Goal: Task Accomplishment & Management: Manage account settings

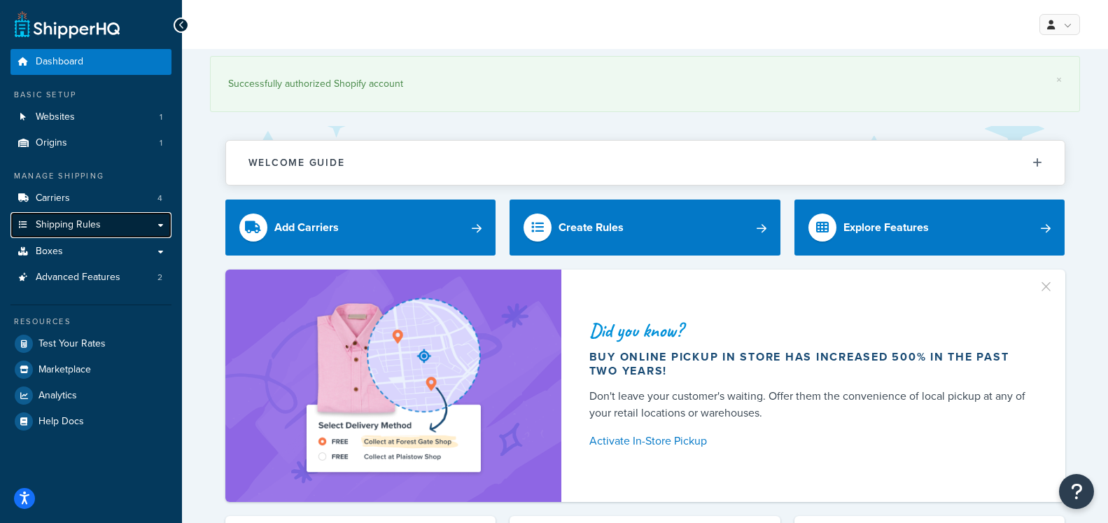
click at [60, 223] on span "Shipping Rules" at bounding box center [68, 225] width 65 height 12
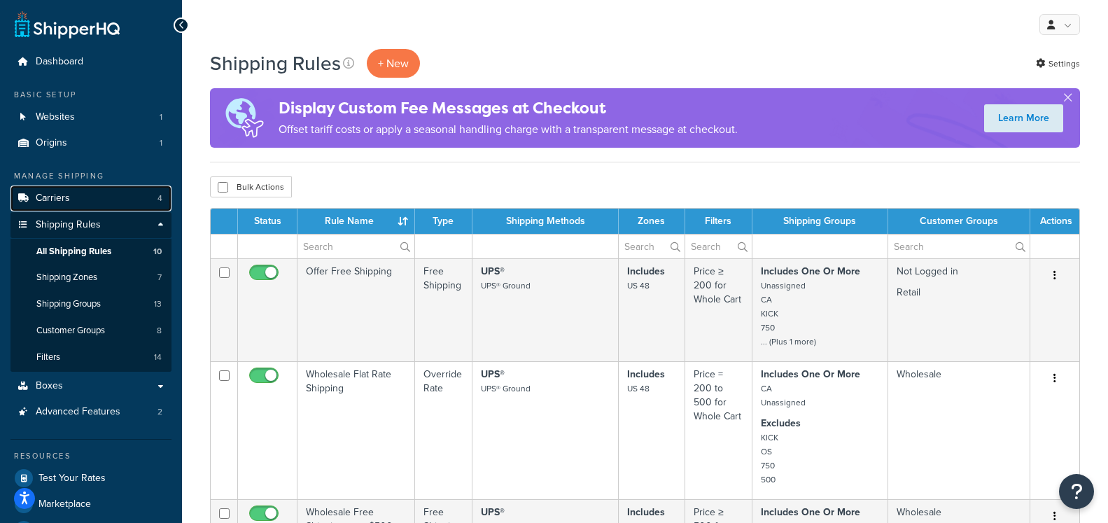
click at [65, 202] on span "Carriers" at bounding box center [53, 198] width 34 height 12
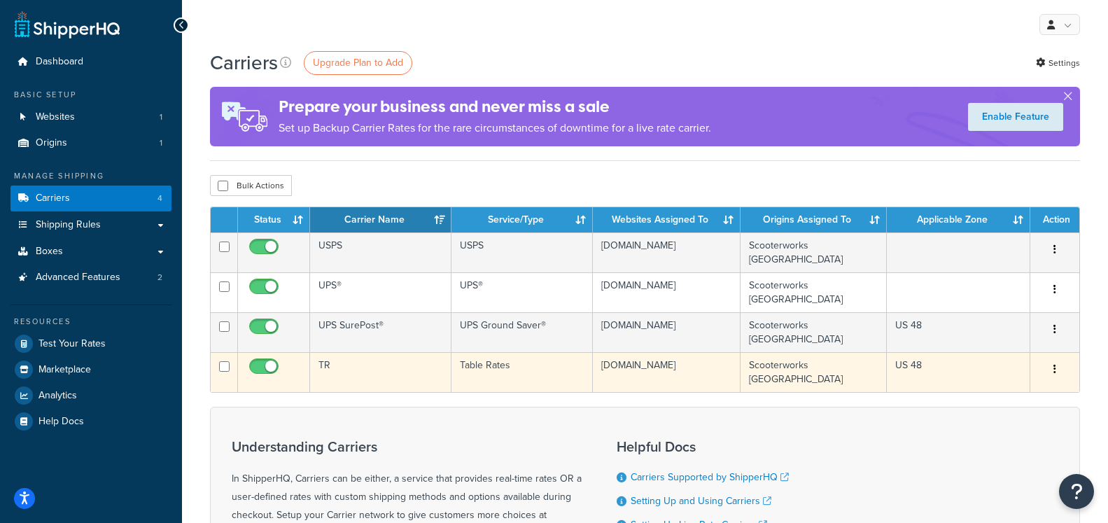
click at [529, 358] on td "Table Rates" at bounding box center [521, 372] width 141 height 40
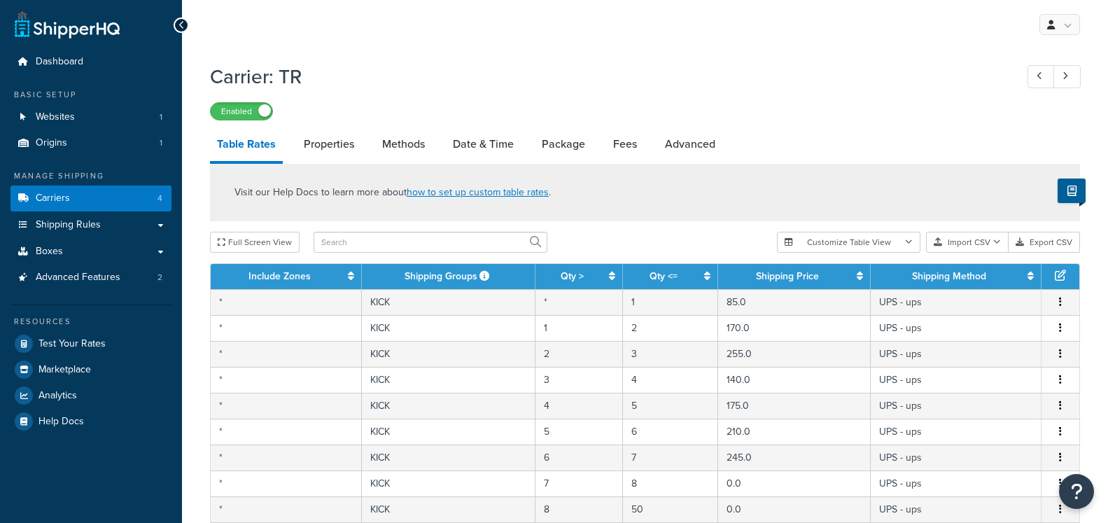
select select "25"
click at [346, 149] on link "Properties" at bounding box center [329, 144] width 64 height 34
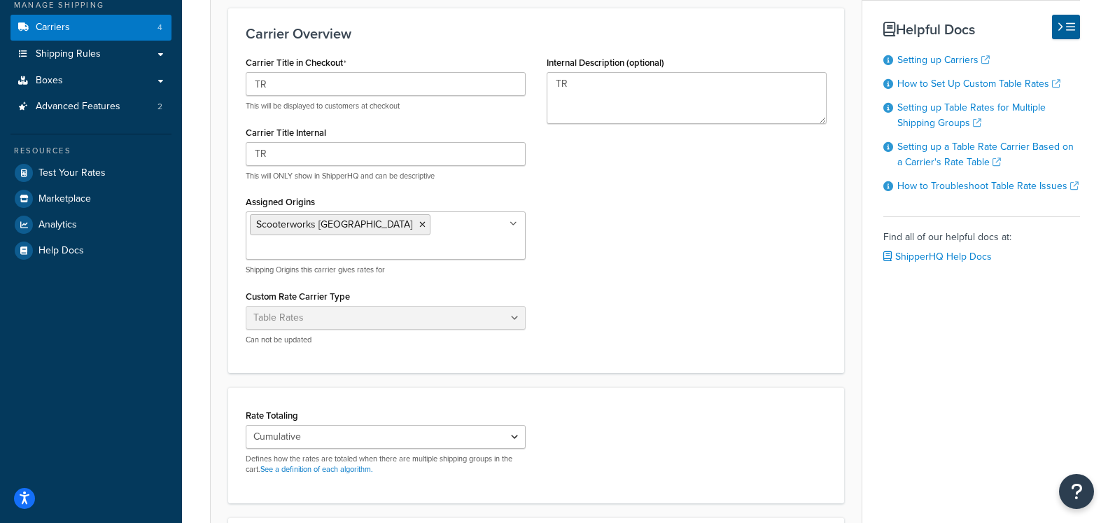
scroll to position [60, 0]
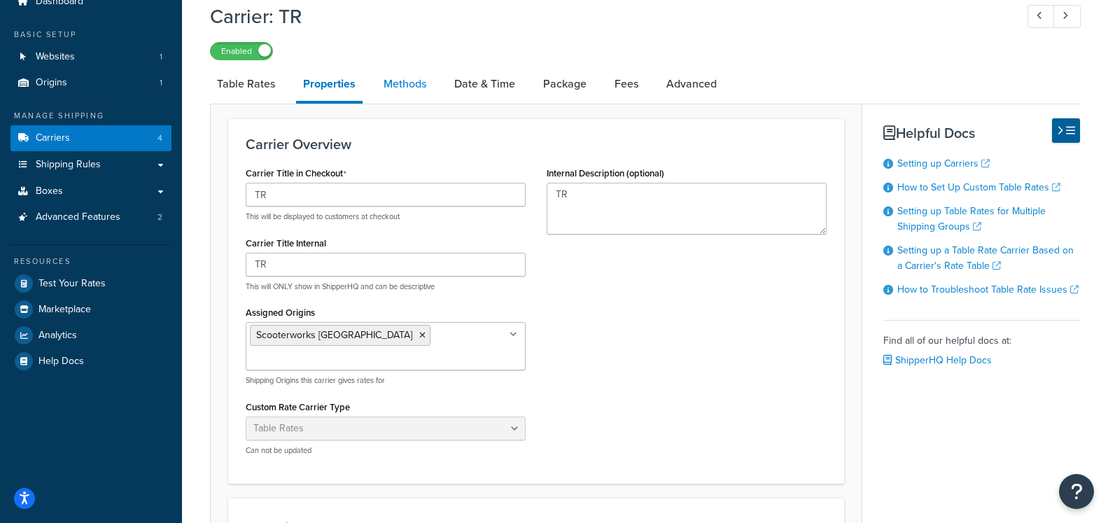
click at [404, 85] on link "Methods" at bounding box center [405, 84] width 57 height 34
select select "25"
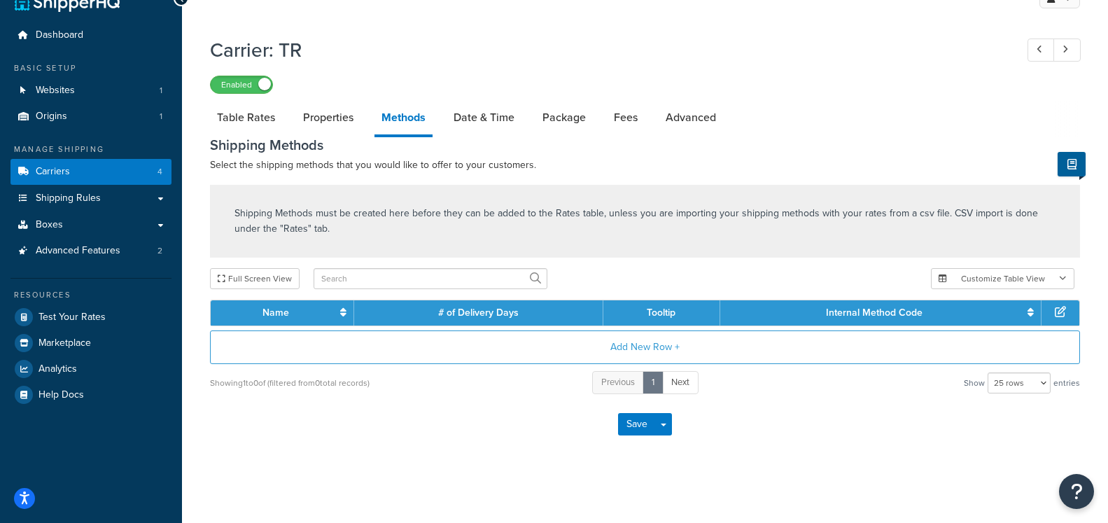
scroll to position [27, 0]
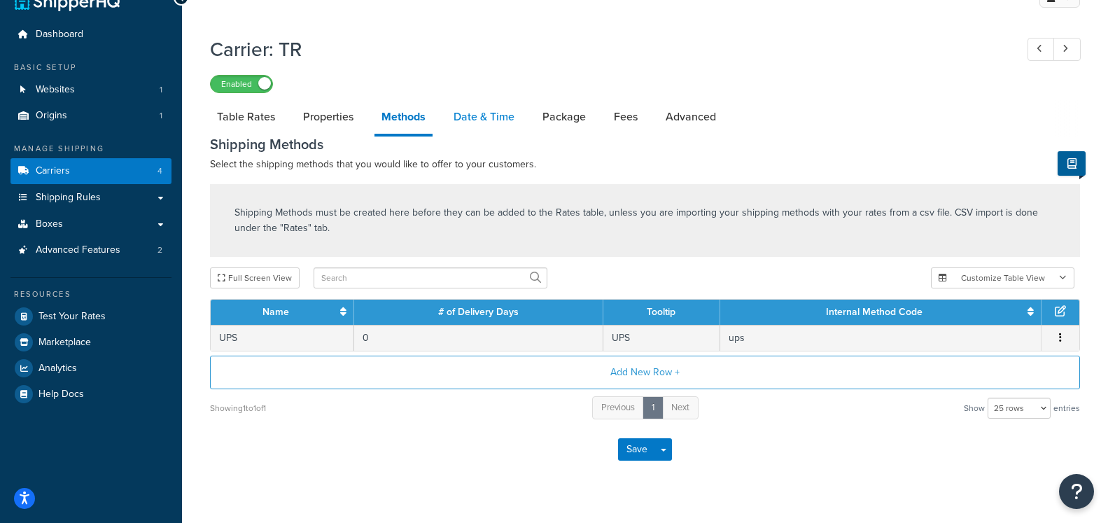
click at [493, 115] on link "Date & Time" at bounding box center [484, 117] width 75 height 34
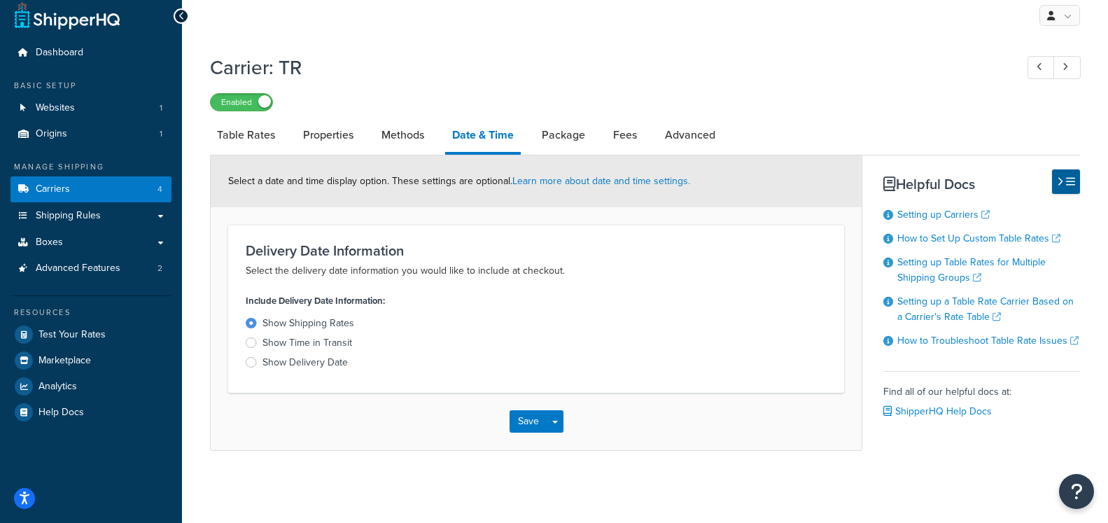
scroll to position [8, 0]
click at [566, 139] on link "Package" at bounding box center [563, 137] width 57 height 34
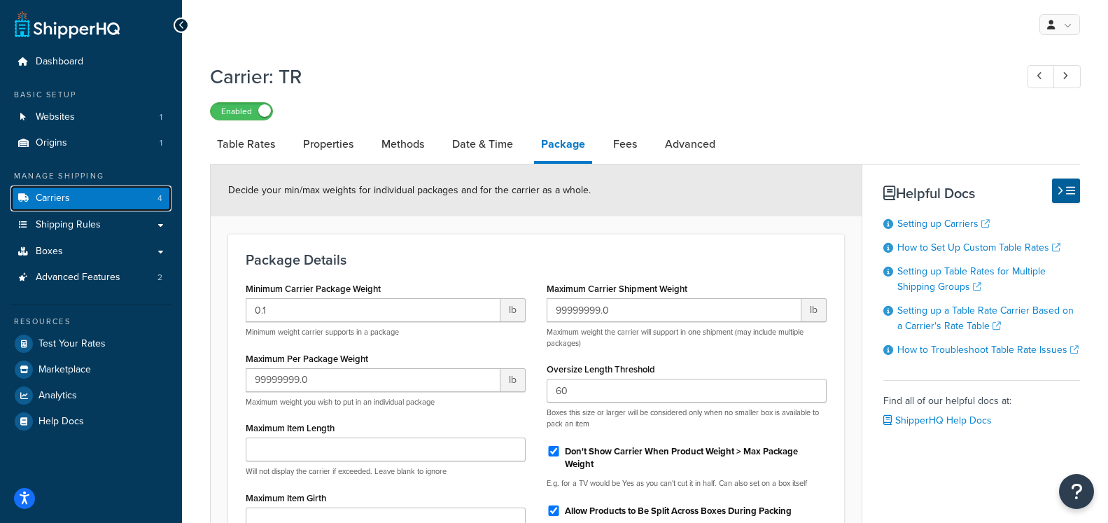
click at [55, 201] on span "Carriers" at bounding box center [53, 198] width 34 height 12
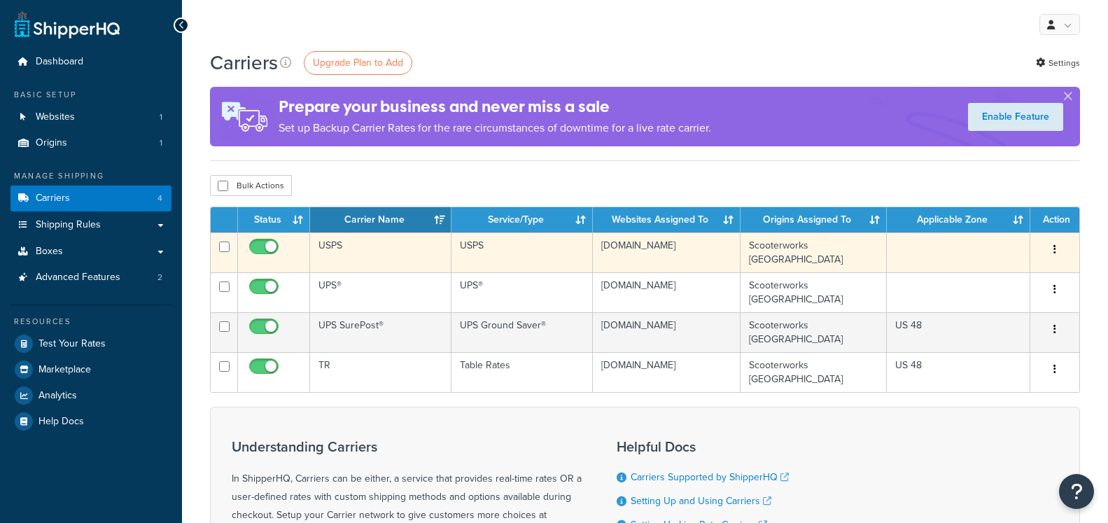
click at [357, 249] on td "USPS" at bounding box center [380, 252] width 141 height 40
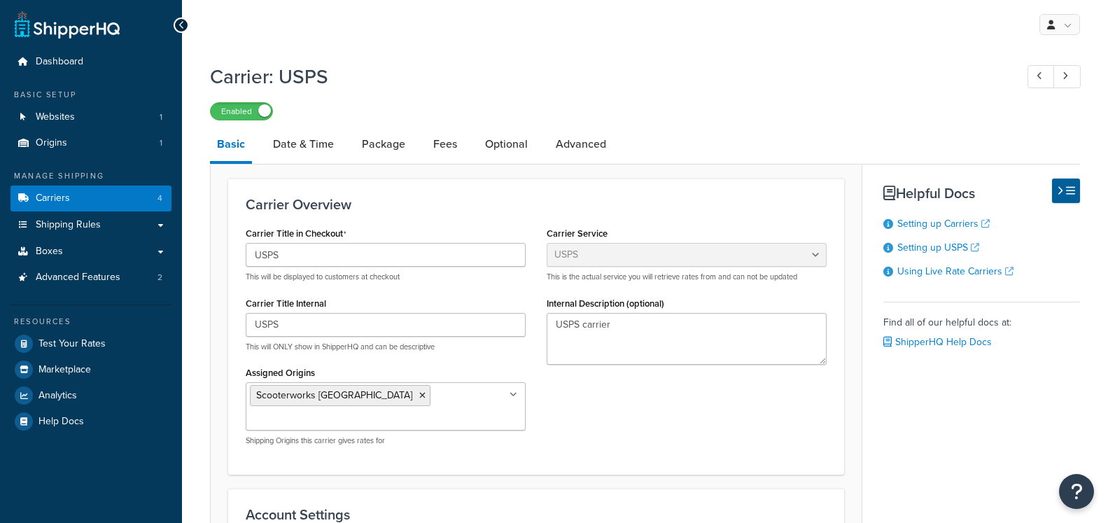
select select "usps"
select select "ONLINE"
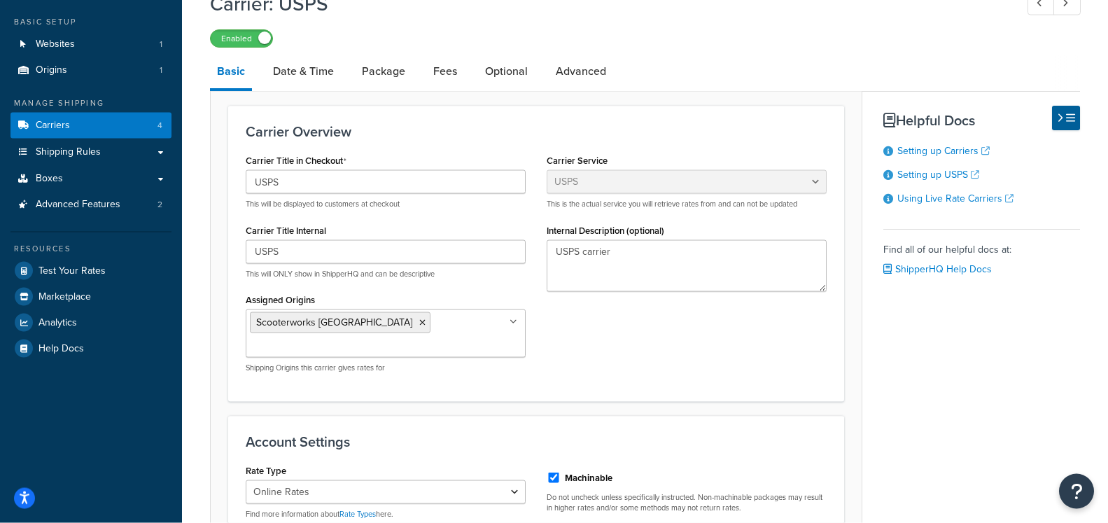
scroll to position [71, 0]
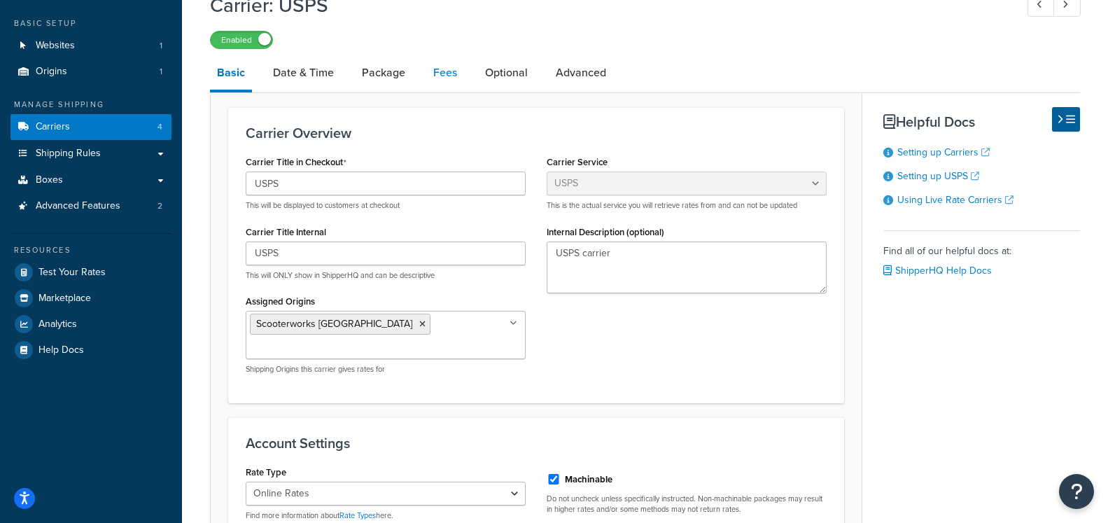
click at [447, 73] on link "Fees" at bounding box center [445, 73] width 38 height 34
select select "AFTER"
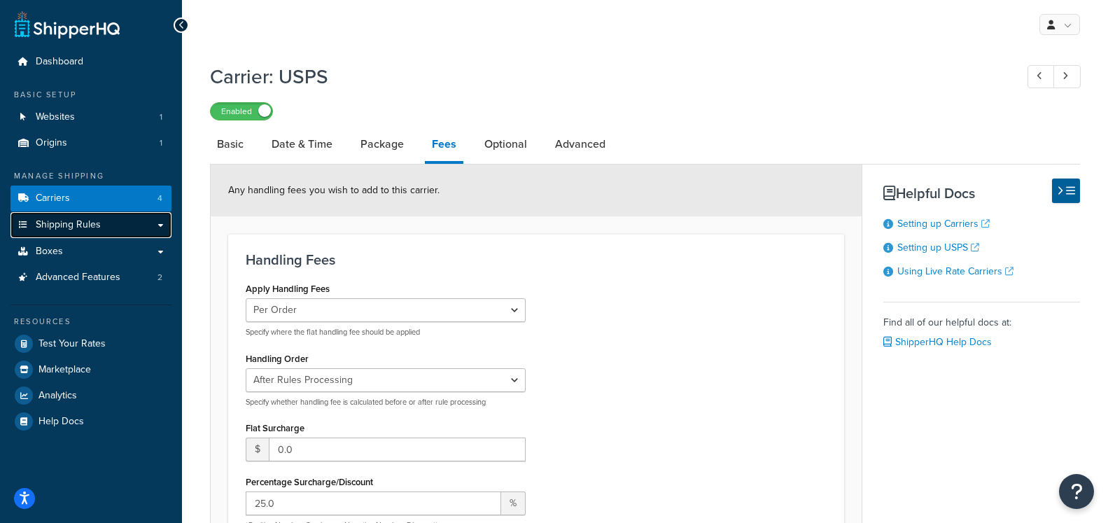
click at [64, 223] on span "Shipping Rules" at bounding box center [68, 225] width 65 height 12
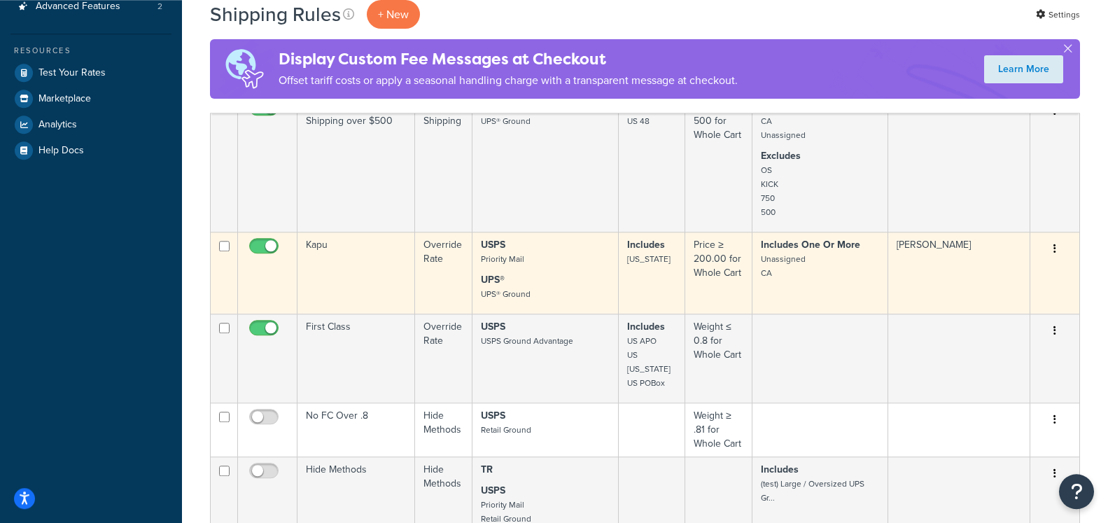
scroll to position [428, 0]
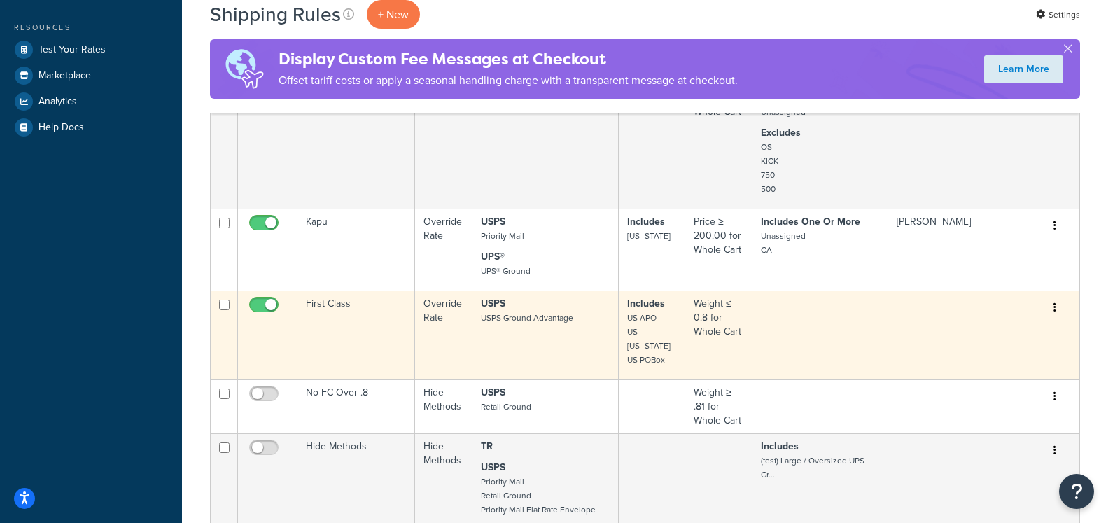
click at [825, 339] on td at bounding box center [820, 334] width 136 height 89
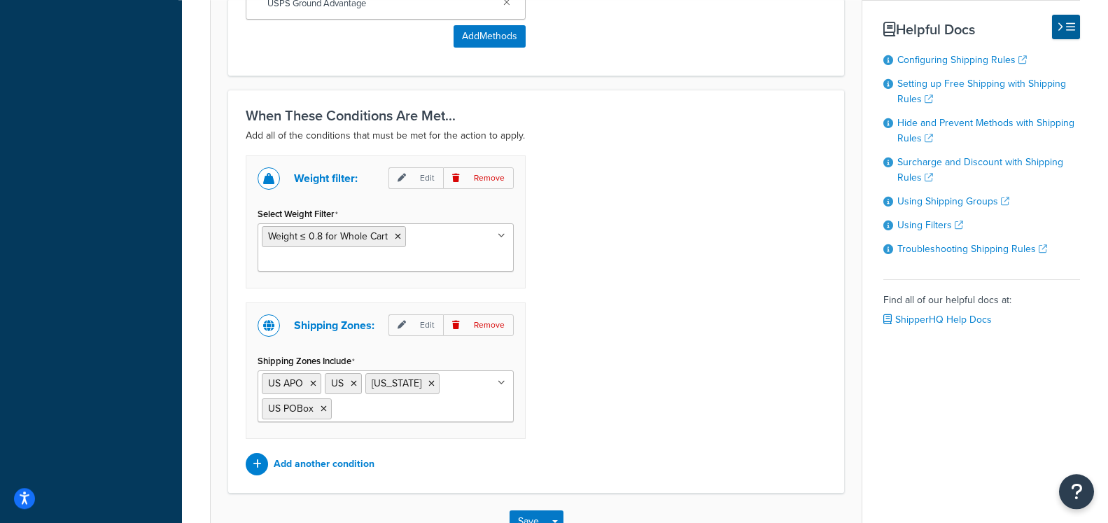
scroll to position [1000, 0]
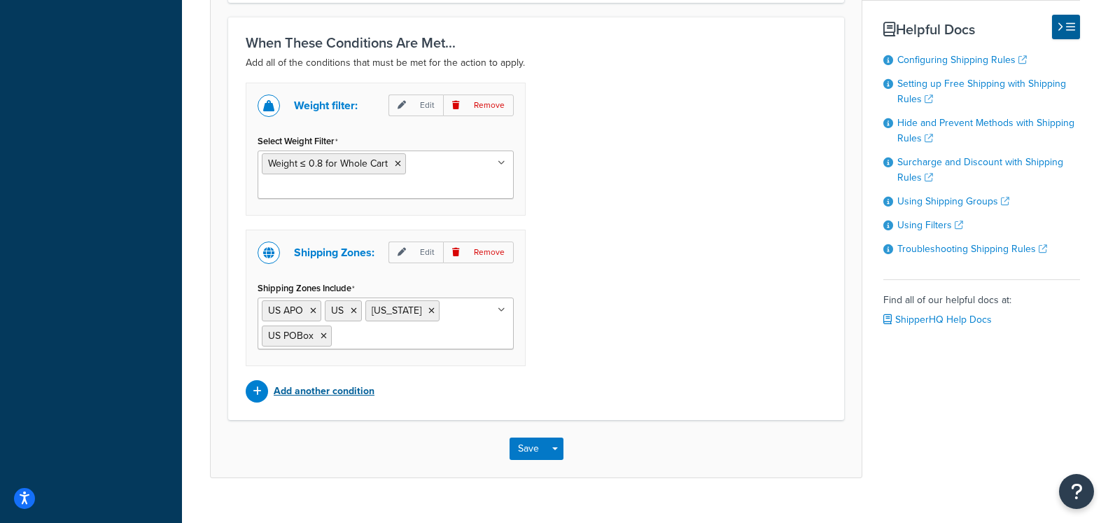
click at [258, 392] on icon at bounding box center [257, 391] width 9 height 10
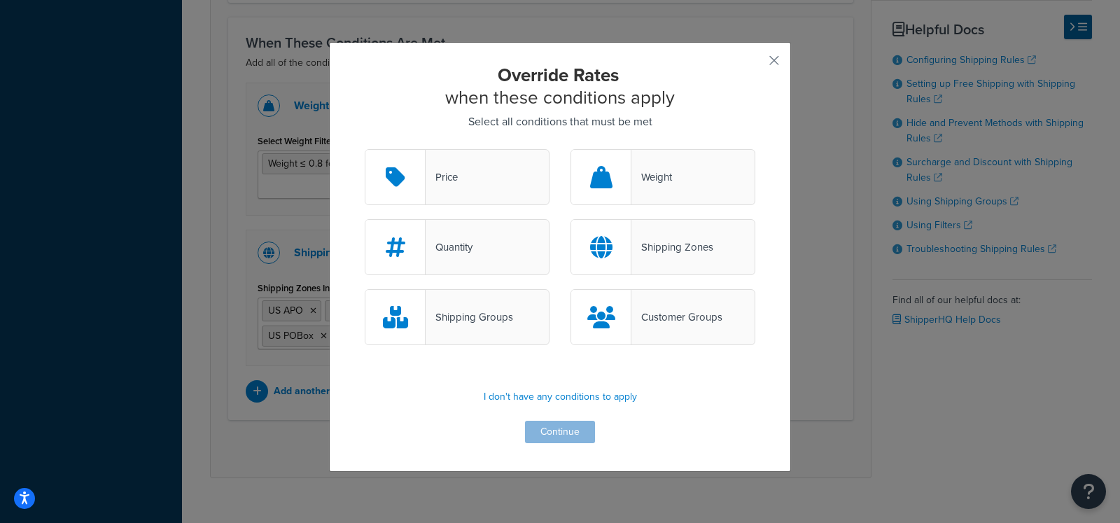
click at [655, 324] on div "Customer Groups" at bounding box center [676, 317] width 91 height 20
click at [0, 0] on input "Customer Groups" at bounding box center [0, 0] width 0 height 0
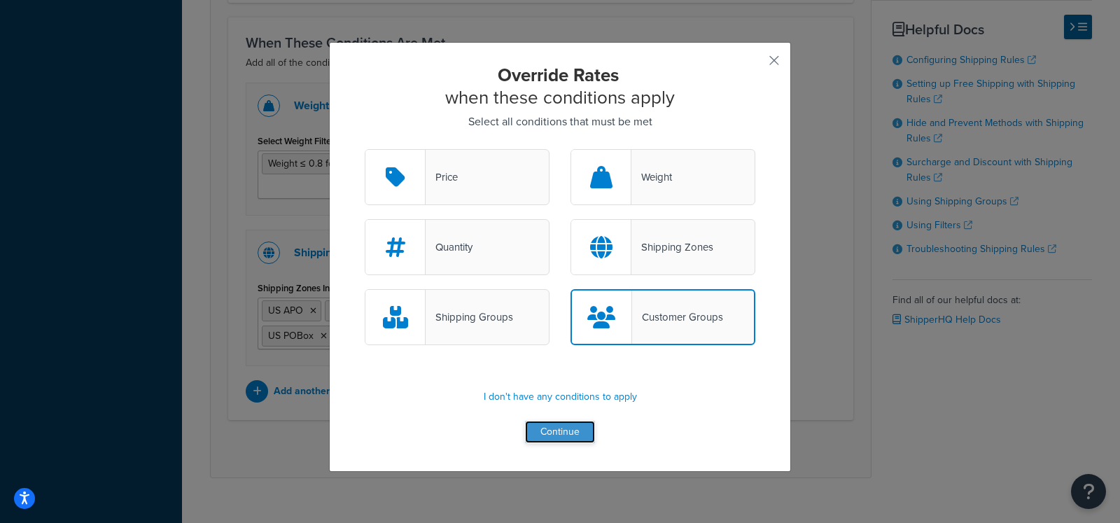
click at [568, 436] on button "Continue" at bounding box center [560, 432] width 70 height 22
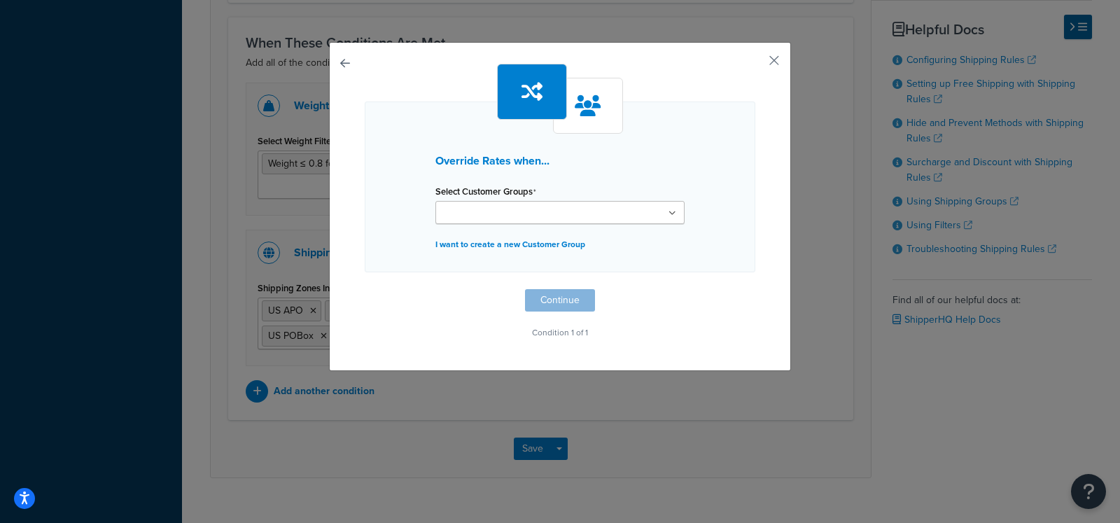
click at [526, 218] on input "Select Customer Groups" at bounding box center [502, 213] width 124 height 15
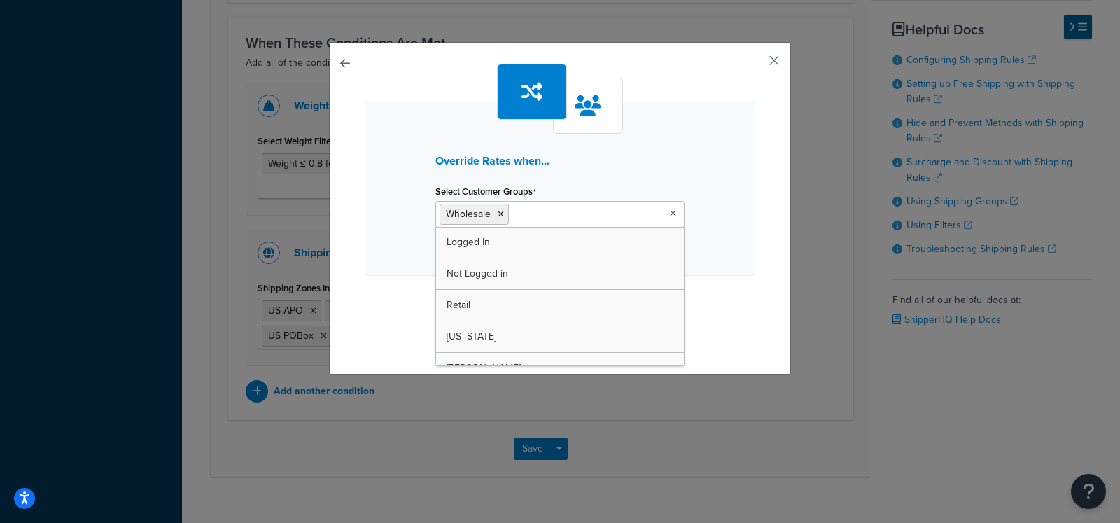
click at [745, 286] on div "Override Rates when... Select Customer Groups Wholesale Logged In Not Logged in…" at bounding box center [560, 205] width 391 height 282
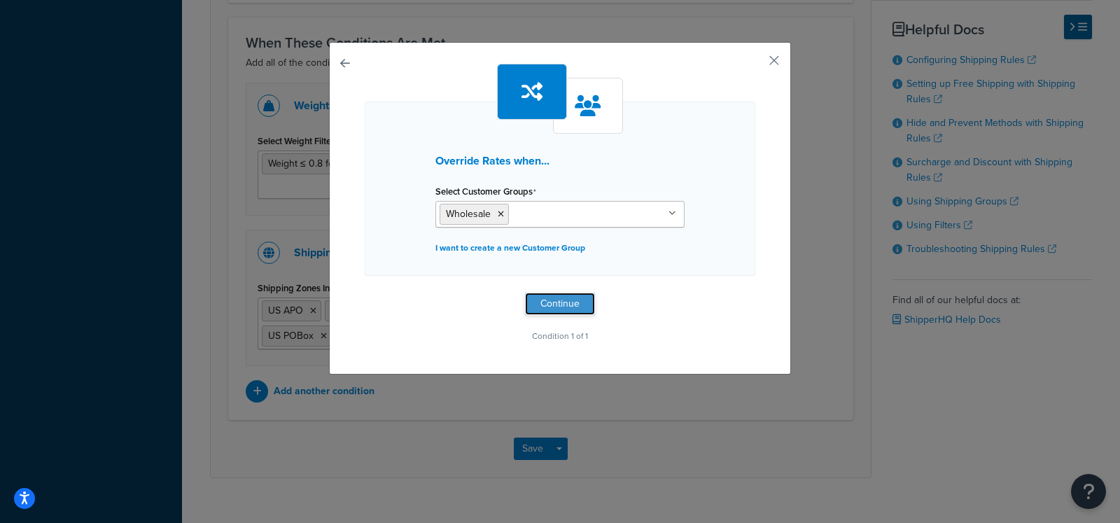
click at [552, 302] on button "Continue" at bounding box center [560, 304] width 70 height 22
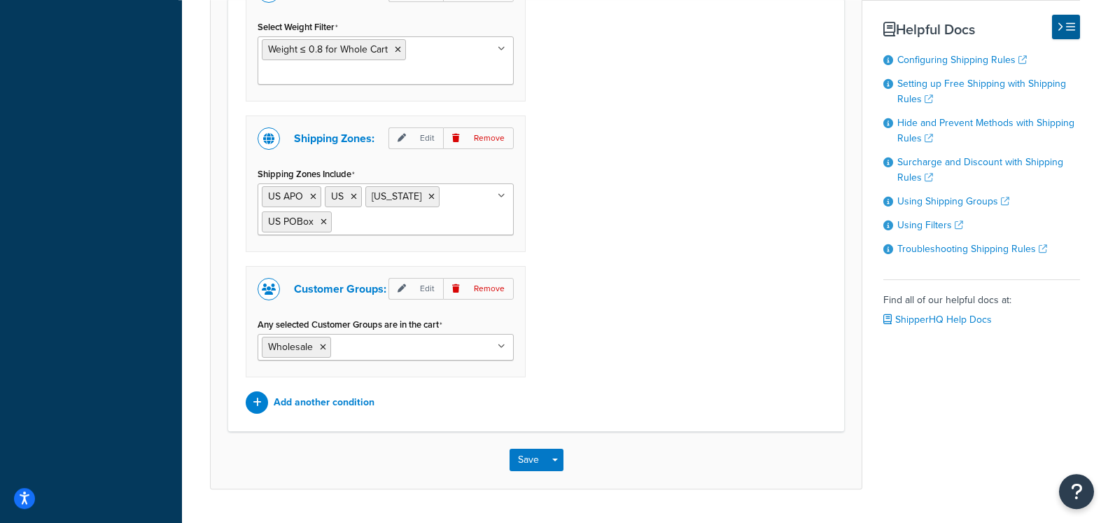
scroll to position [1142, 0]
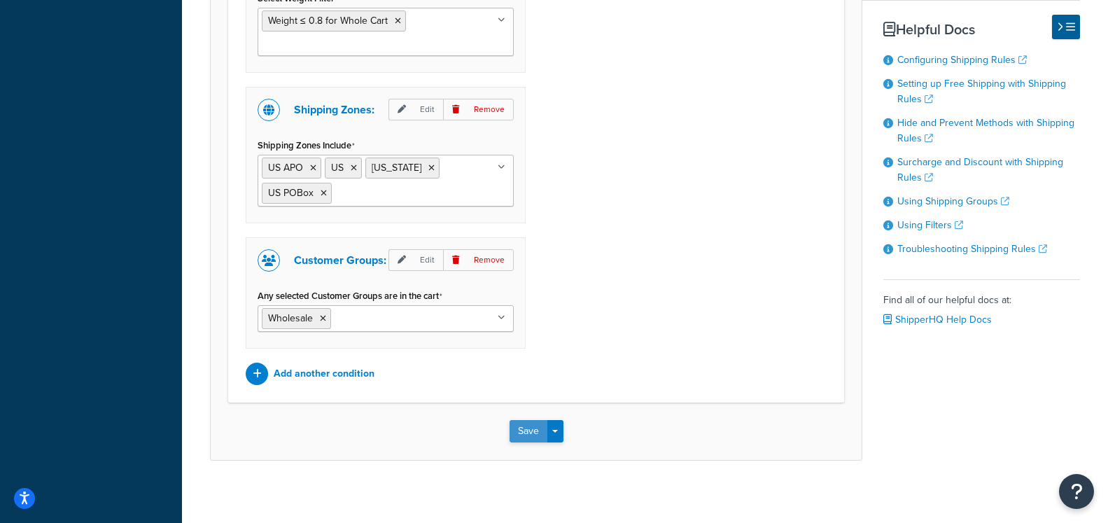
click at [528, 433] on button "Save" at bounding box center [529, 431] width 38 height 22
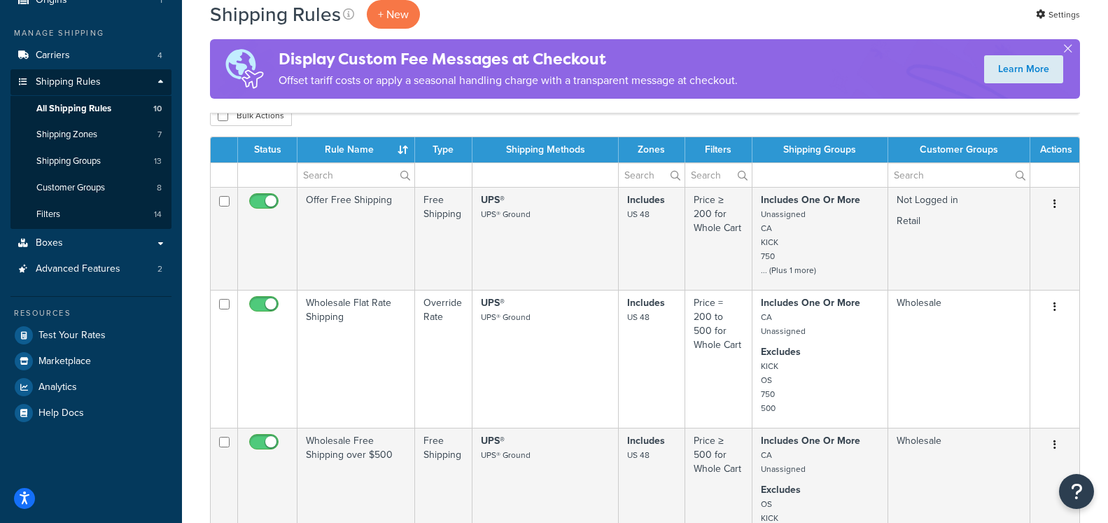
scroll to position [71, 0]
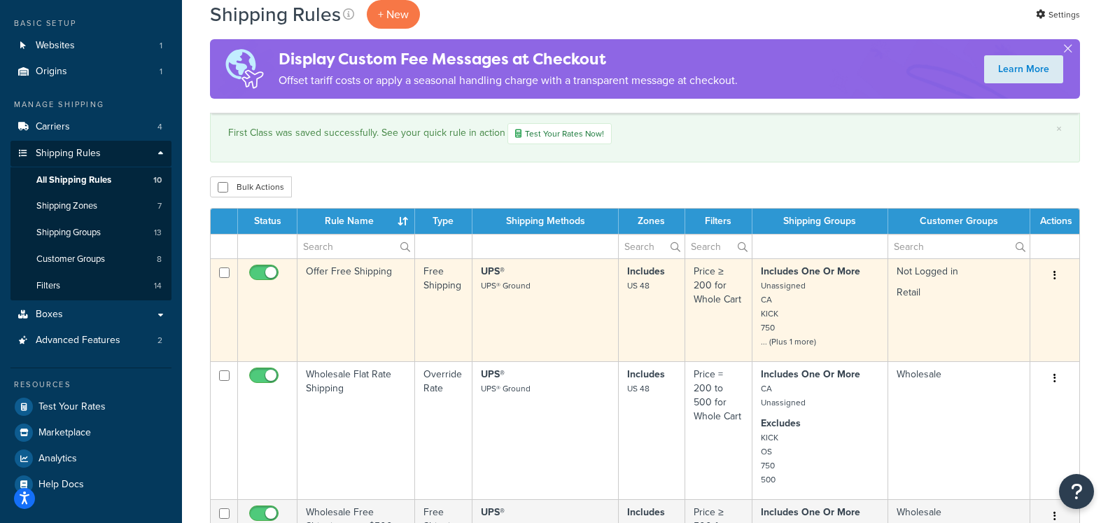
click at [822, 311] on p "Includes One Or More Unassigned CA KICK 750 ... (Plus 1 more)" at bounding box center [820, 307] width 119 height 84
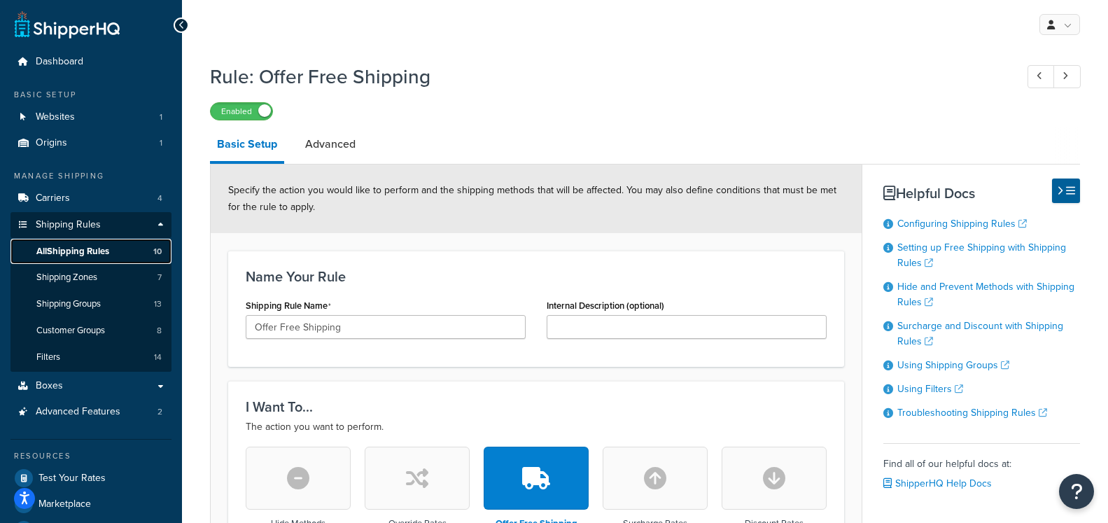
click at [77, 246] on span "All Shipping Rules" at bounding box center [72, 252] width 73 height 12
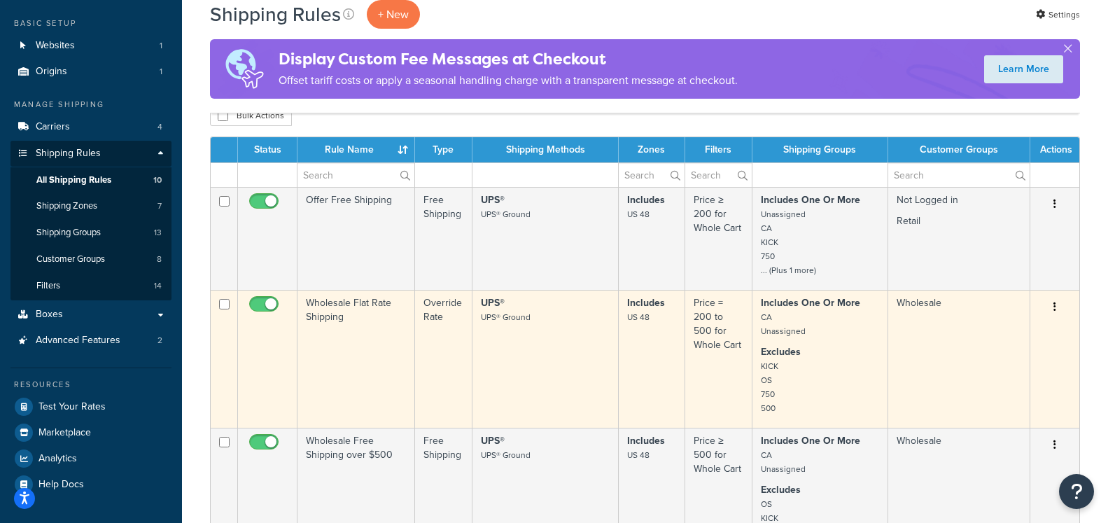
scroll to position [143, 0]
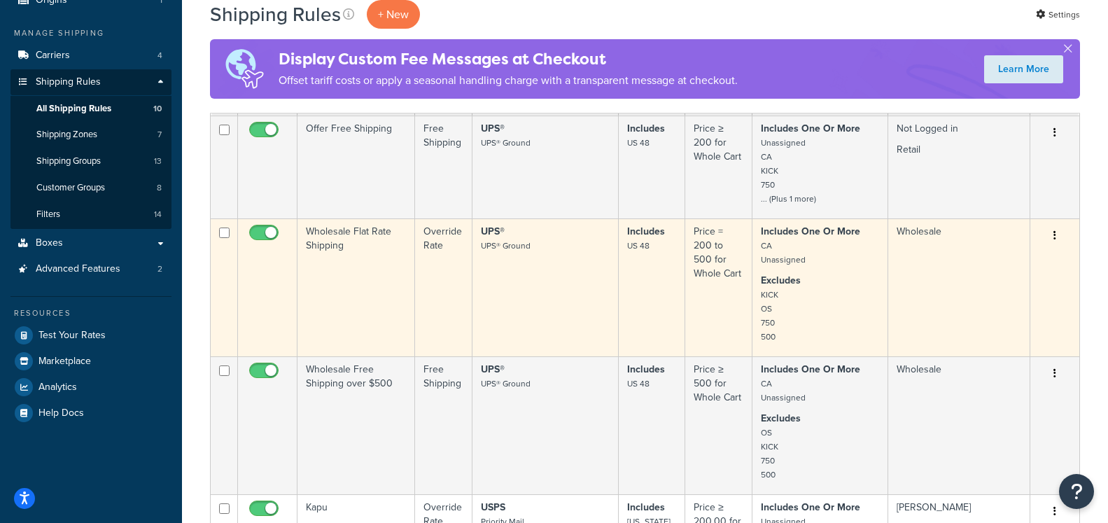
click at [694, 429] on td "Price ≥ 500 for Whole Cart" at bounding box center [718, 425] width 66 height 138
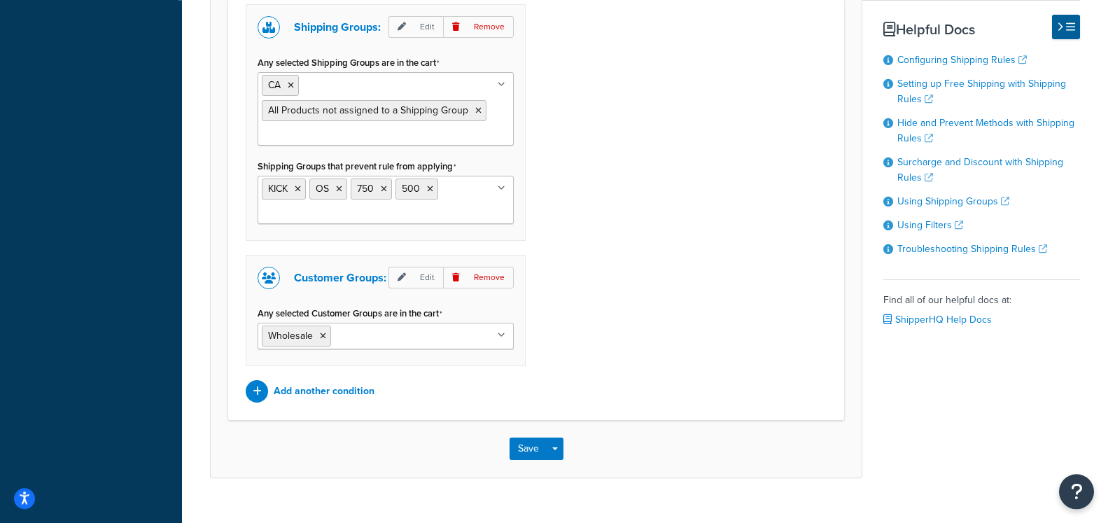
scroll to position [1357, 0]
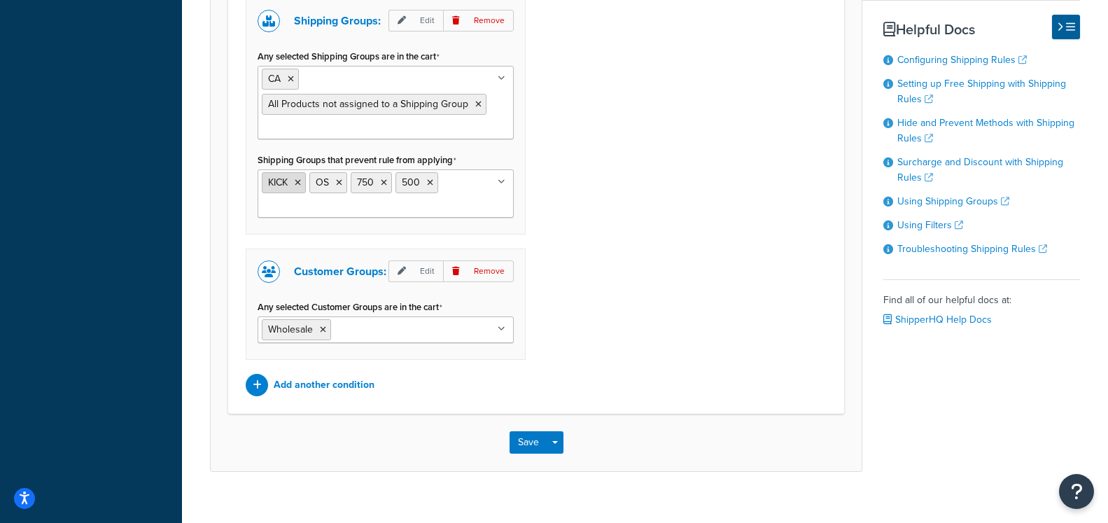
click at [297, 187] on icon at bounding box center [298, 182] width 6 height 8
click at [522, 437] on button "Save" at bounding box center [529, 442] width 38 height 22
